Goal: Task Accomplishment & Management: Complete application form

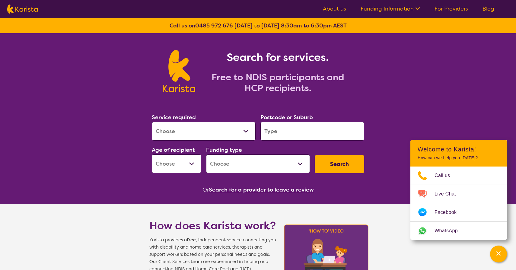
click at [245, 129] on select "Allied Health Assistant Assessment ([MEDICAL_DATA] or [MEDICAL_DATA]) Behaviour…" at bounding box center [204, 131] width 104 height 19
select select "Speech therapy"
click at [152, 122] on select "Allied Health Assistant Assessment ([MEDICAL_DATA] or [MEDICAL_DATA]) Behaviour…" at bounding box center [204, 131] width 104 height 19
click at [288, 133] on input "search" at bounding box center [312, 131] width 104 height 19
type input "3810"
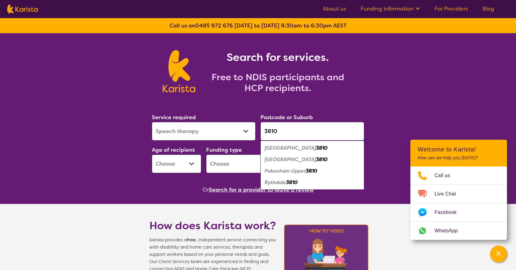
click at [194, 163] on select "Early Childhood - 0 to 9 Child - 10 to 11 Adolescent - 12 to 17 Adult - 18 to 6…" at bounding box center [176, 163] width 49 height 19
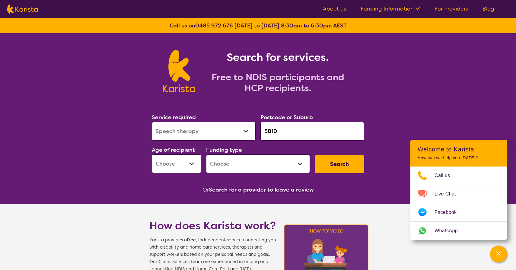
select select "AS"
click at [152, 154] on select "Early Childhood - 0 to 9 Child - 10 to 11 Adolescent - 12 to 17 Adult - 18 to 6…" at bounding box center [176, 163] width 49 height 19
click at [298, 160] on select "Home Care Package (HCP) National Disability Insurance Scheme (NDIS) I don't know" at bounding box center [258, 163] width 104 height 19
select select "NDIS"
click at [206, 154] on select "Home Care Package (HCP) National Disability Insurance Scheme (NDIS) I don't know" at bounding box center [258, 163] width 104 height 19
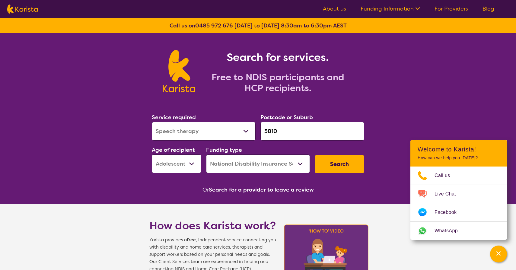
click at [342, 161] on button "Search" at bounding box center [339, 164] width 49 height 18
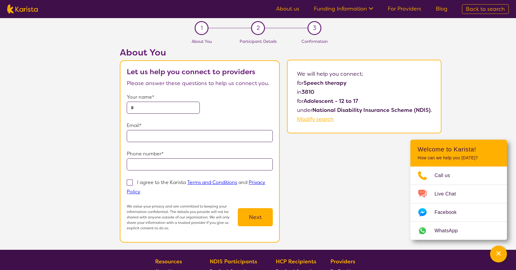
click at [139, 112] on input "text" at bounding box center [163, 108] width 73 height 12
type input "**********"
click at [131, 182] on span at bounding box center [130, 182] width 6 height 6
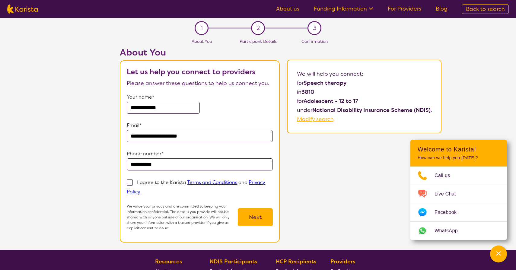
click at [140, 189] on input "I agree to the Karista Terms and Conditions and Privacy Policy" at bounding box center [142, 191] width 4 height 4
checkbox input "true"
click at [252, 218] on button "Next" at bounding box center [255, 217] width 35 height 18
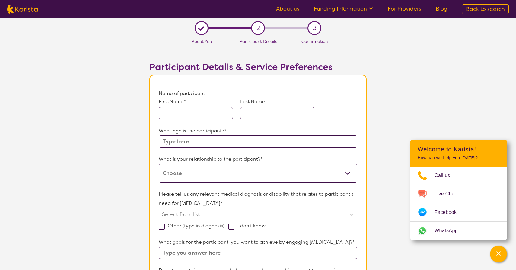
click at [169, 112] on input "text" at bounding box center [196, 113] width 74 height 12
type input "Katerina"
click at [259, 115] on input "text" at bounding box center [277, 113] width 74 height 12
type input "[PERSON_NAME]"
click at [187, 141] on input "text" at bounding box center [258, 141] width 198 height 12
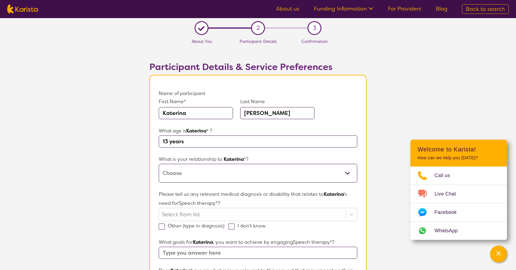
type input "13 years"
click at [346, 172] on select "This request is for myself I am their parent I am their child I am their spouse…" at bounding box center [258, 173] width 198 height 19
select select "I am their parent"
click at [159, 164] on select "This request is for myself I am their parent I am their child I am their spouse…" at bounding box center [258, 173] width 198 height 19
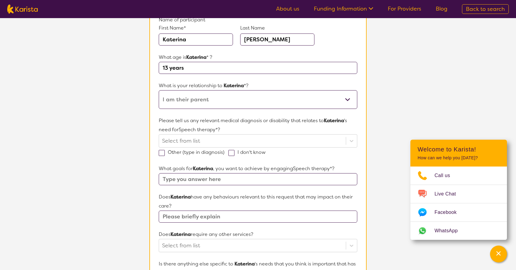
scroll to position [76, 0]
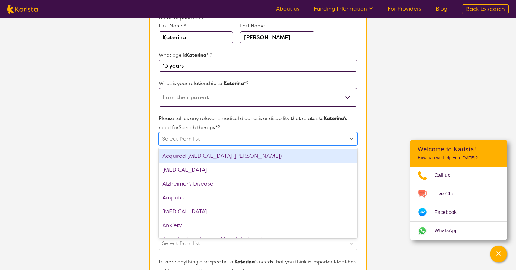
click at [206, 138] on div at bounding box center [252, 139] width 181 height 10
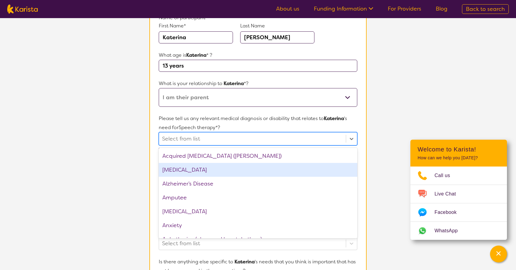
click at [174, 172] on div "[MEDICAL_DATA]" at bounding box center [258, 170] width 198 height 14
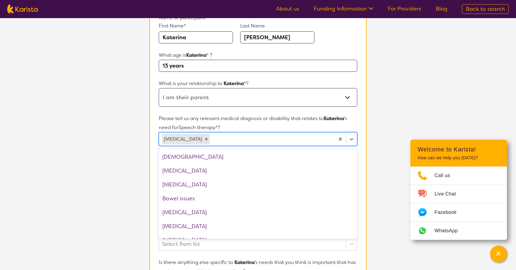
scroll to position [111, 0]
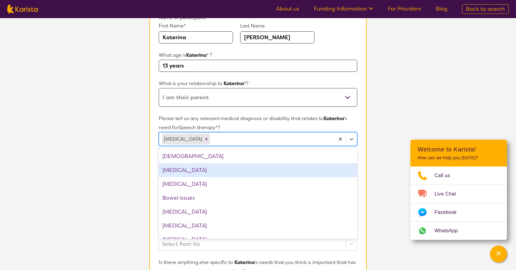
click at [174, 172] on div "[MEDICAL_DATA]" at bounding box center [258, 170] width 198 height 14
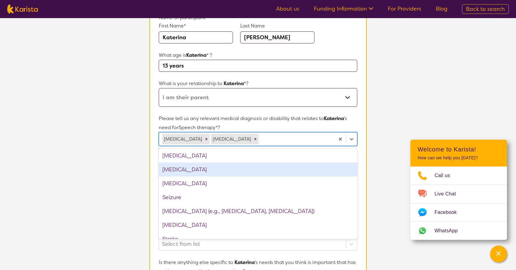
scroll to position [925, 0]
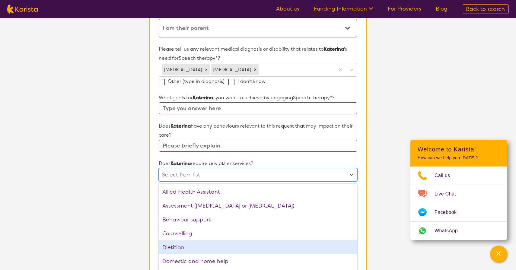
click at [200, 181] on div "option Dietitian focused, 5 of 21. 21 results available. Use Up and Down to cho…" at bounding box center [258, 174] width 198 height 13
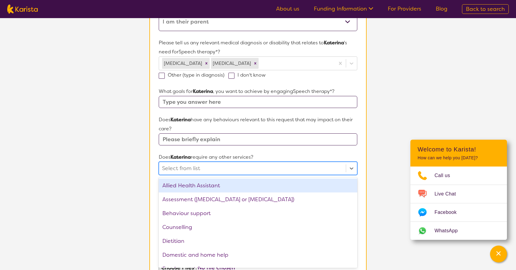
click at [179, 99] on input "text" at bounding box center [258, 102] width 198 height 12
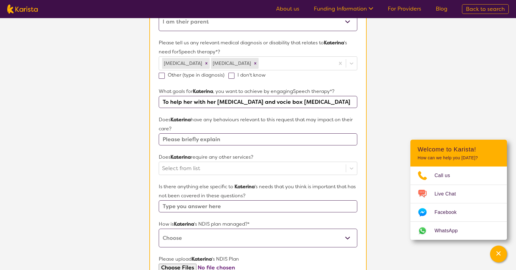
type input "To help her with her [MEDICAL_DATA] and vocie box [MEDICAL_DATA]"
click at [241, 140] on input "text" at bounding box center [258, 139] width 198 height 12
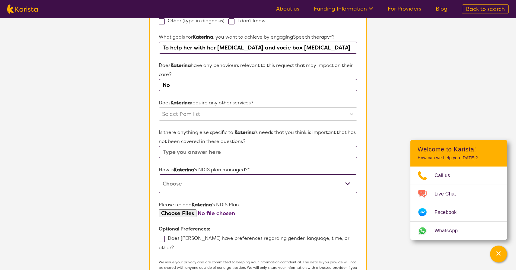
scroll to position [208, 0]
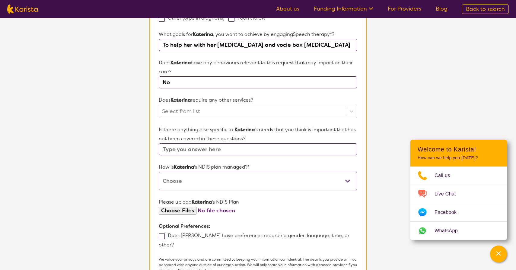
type input "No"
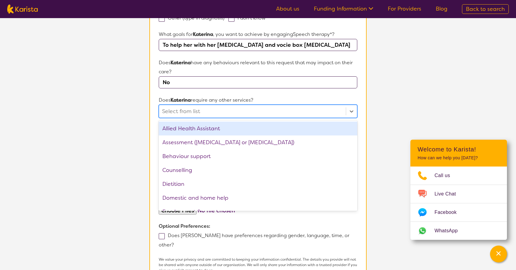
click at [242, 115] on div at bounding box center [252, 111] width 181 height 10
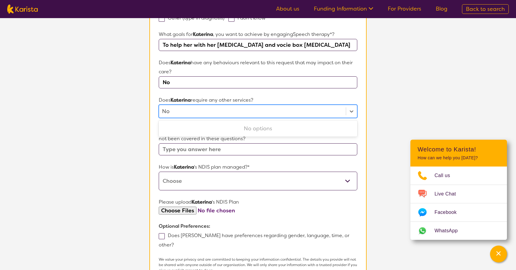
type input "No"
click at [236, 143] on input "text" at bounding box center [258, 149] width 198 height 12
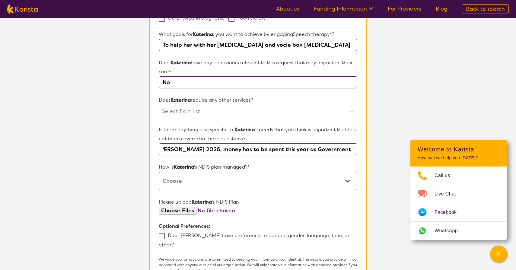
scroll to position [0, 91]
type input "Yes, we have funding only until [PERSON_NAME] 2026, money has to be spent this …"
click at [196, 175] on select "Self-managed NDIS plan Managed by a registered plan management provider (not th…" at bounding box center [258, 181] width 198 height 19
select select "Self Managed"
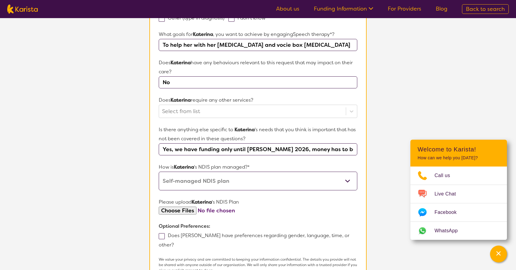
click at [159, 172] on select "Self-managed NDIS plan Managed by a registered plan management provider (not th…" at bounding box center [258, 181] width 198 height 19
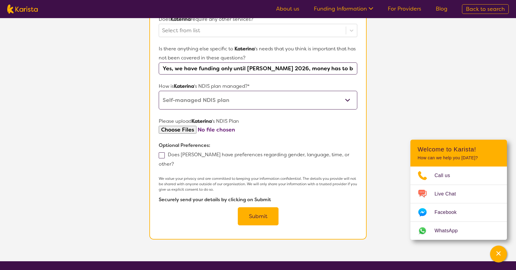
scroll to position [290, 0]
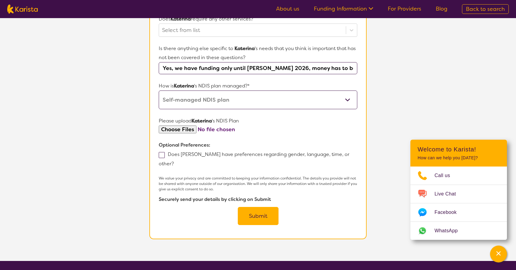
click at [258, 207] on button "Submit" at bounding box center [258, 216] width 41 height 18
